Goal: Register for event/course

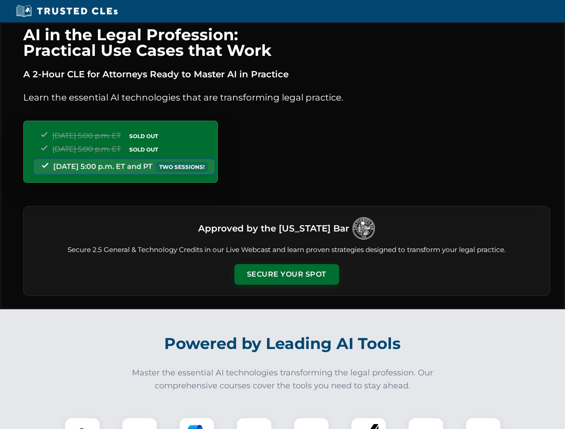
click at [286, 275] on button "Secure Your Spot" at bounding box center [286, 274] width 105 height 21
click at [82, 423] on img at bounding box center [82, 436] width 26 height 26
